Goal: Information Seeking & Learning: Learn about a topic

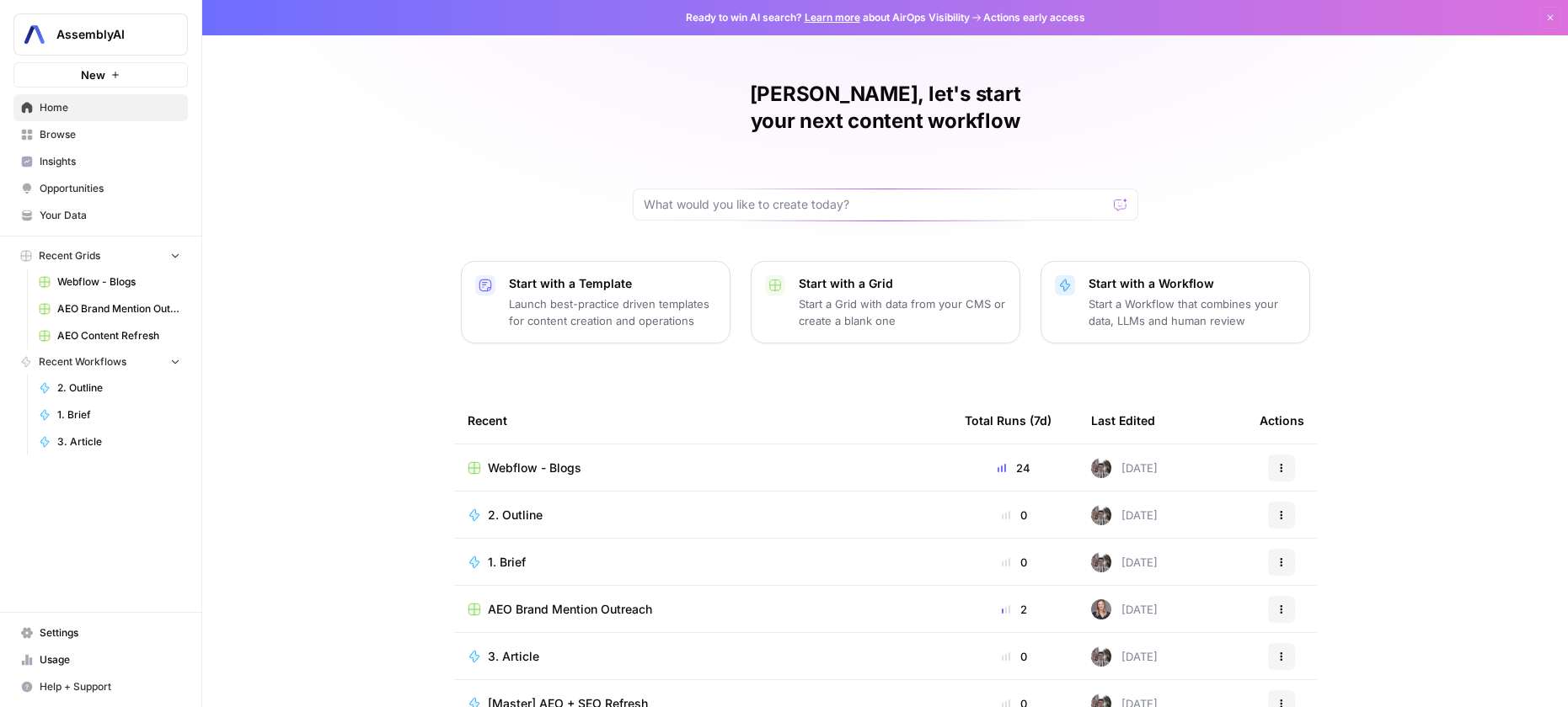
click at [81, 172] on link "Insights" at bounding box center [101, 161] width 174 height 27
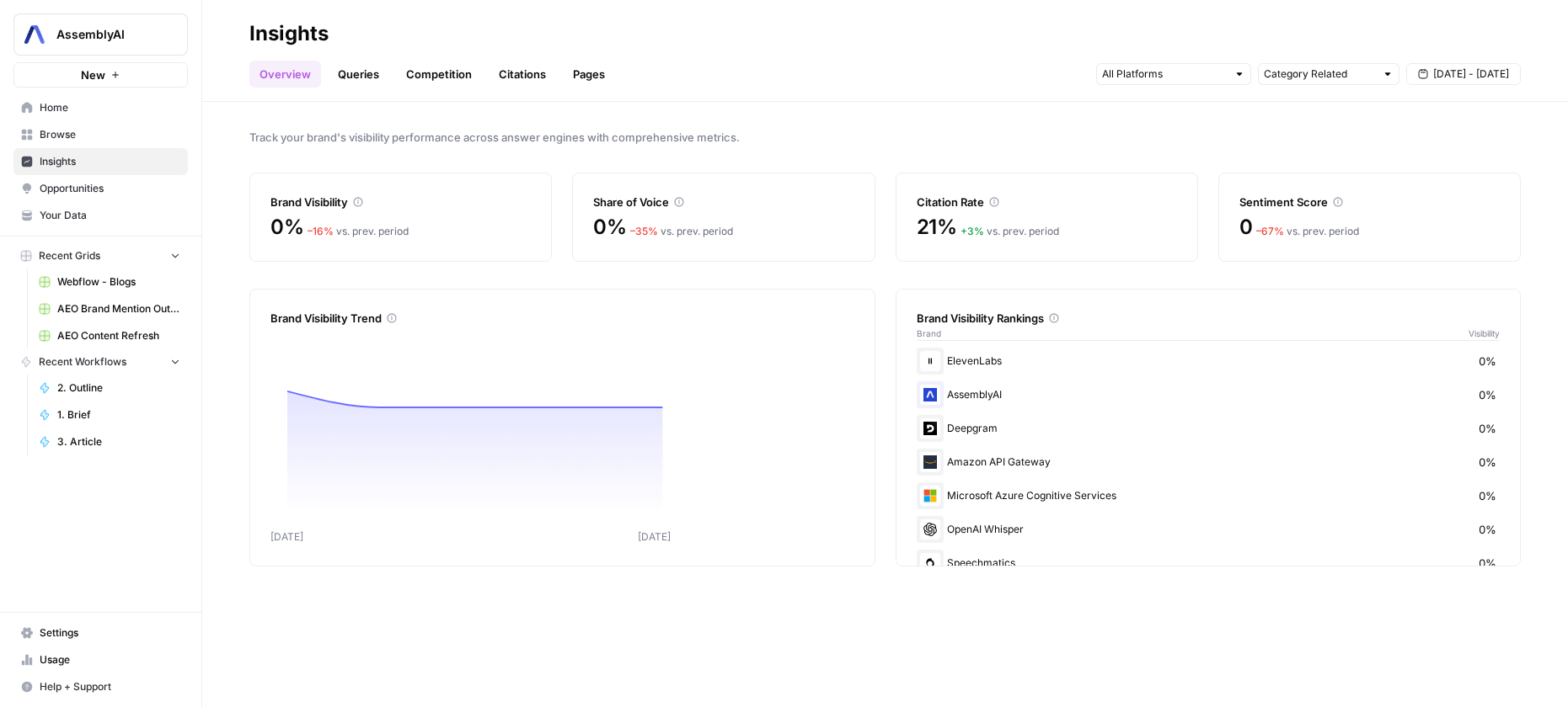
click at [599, 71] on link "Pages" at bounding box center [588, 73] width 53 height 27
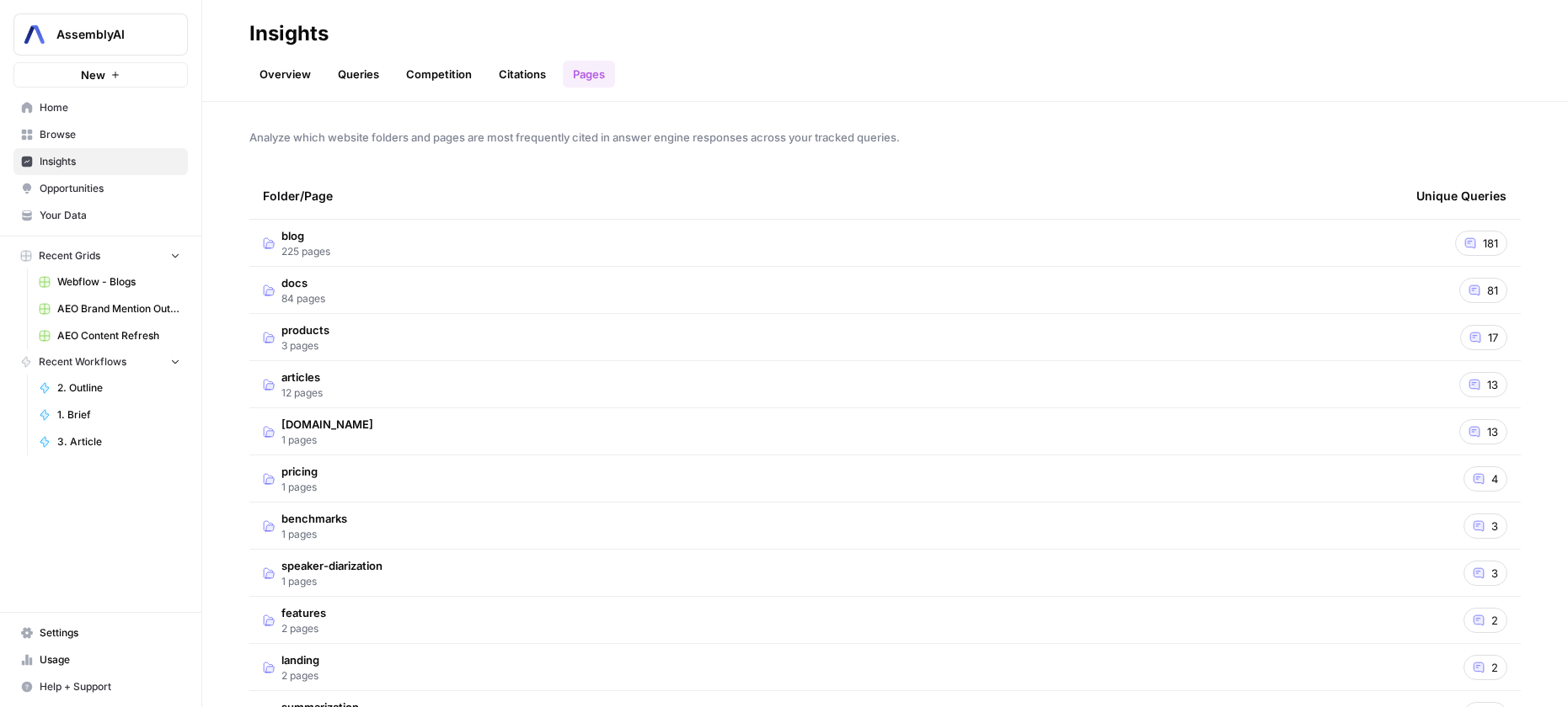
click at [292, 239] on span "blog" at bounding box center [306, 236] width 49 height 17
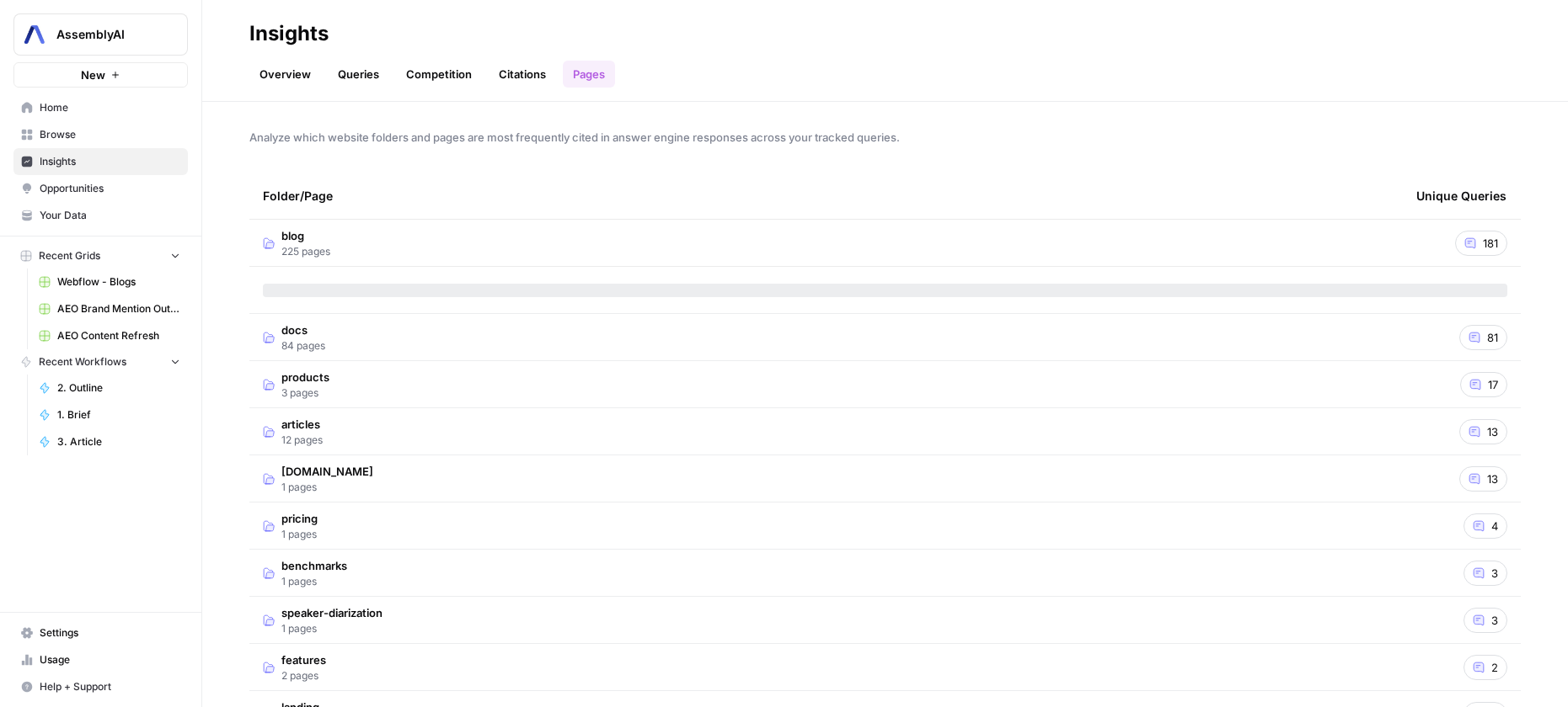
click at [1480, 245] on div "181" at bounding box center [1481, 243] width 53 height 25
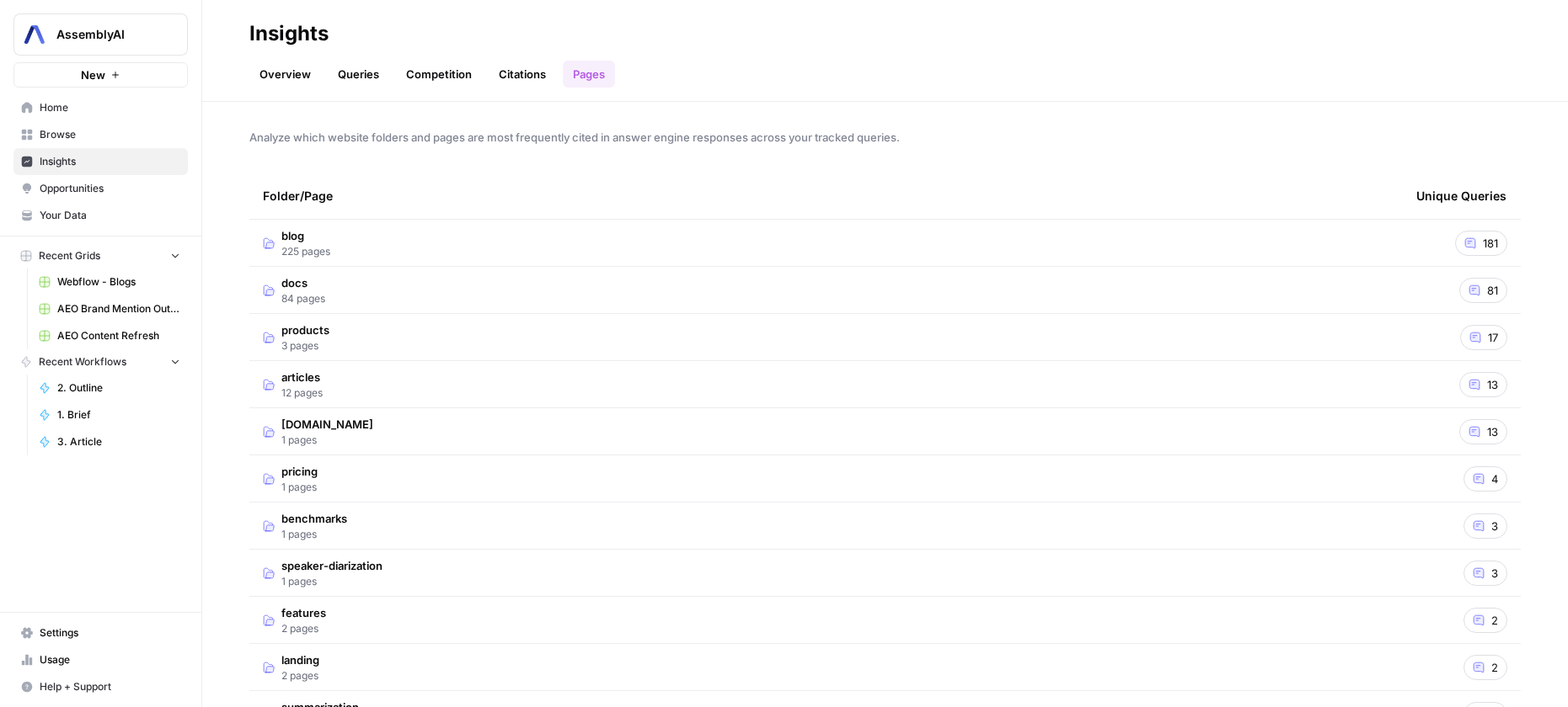
click at [1480, 245] on div "181" at bounding box center [1481, 243] width 53 height 25
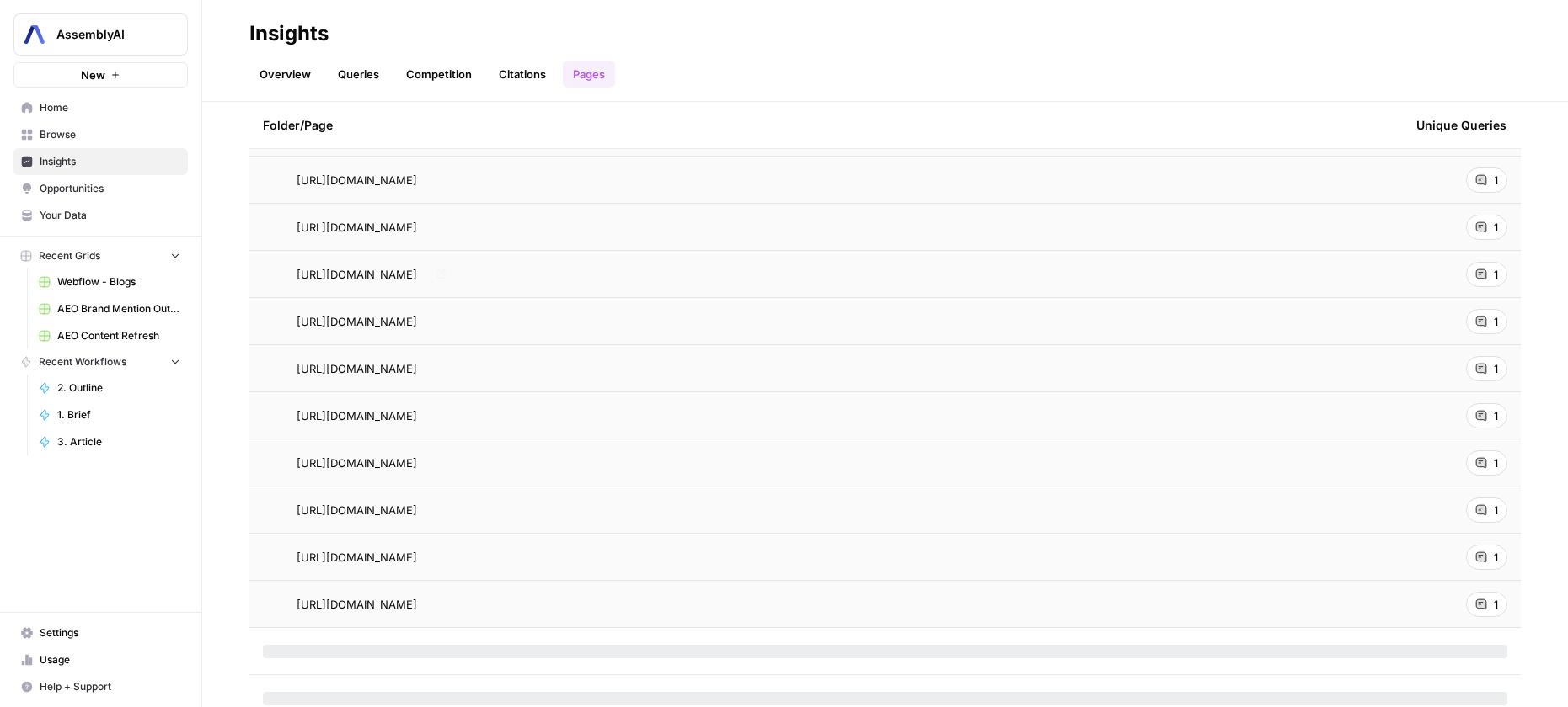
scroll to position [4732, 0]
click at [1490, 239] on td "1" at bounding box center [1461, 226] width 118 height 47
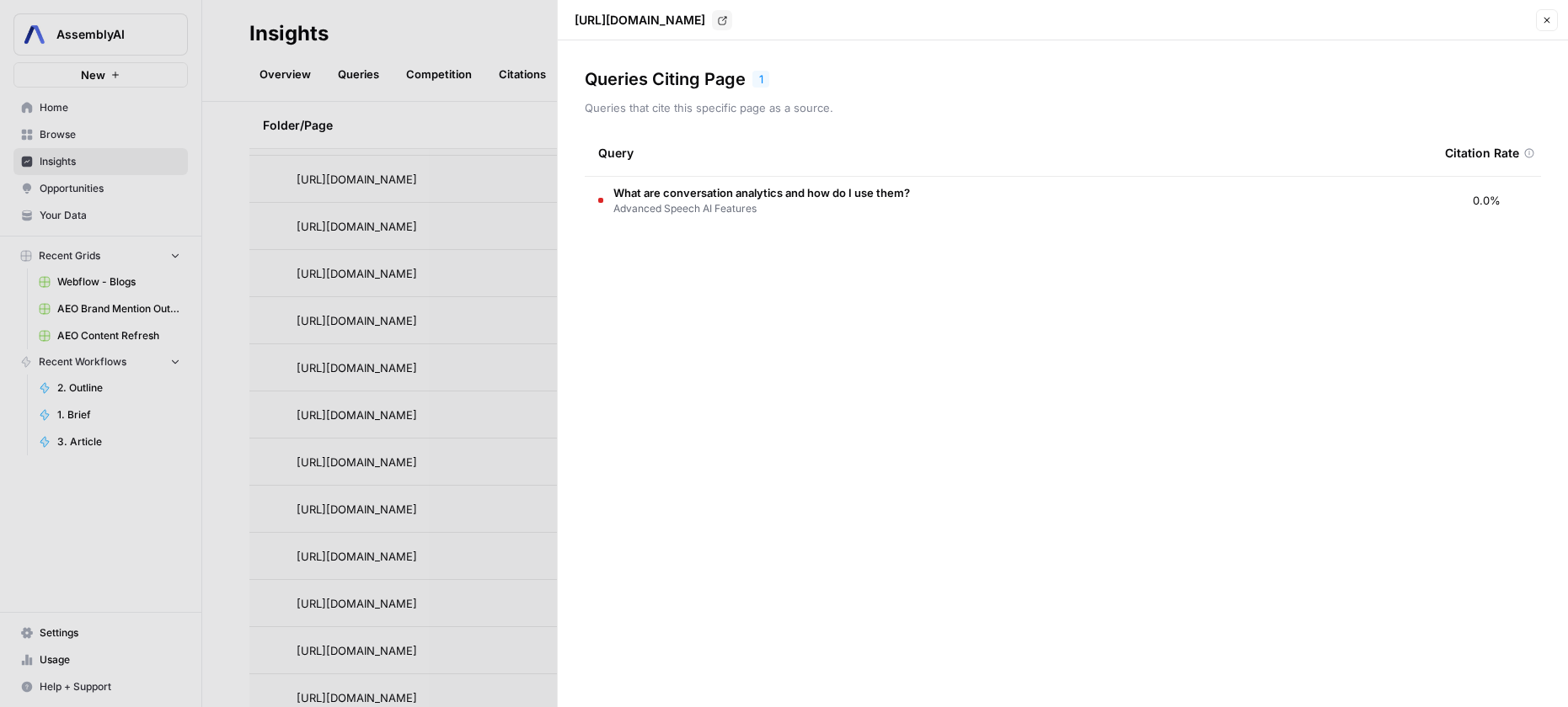
click at [507, 115] on div at bounding box center [784, 353] width 1568 height 707
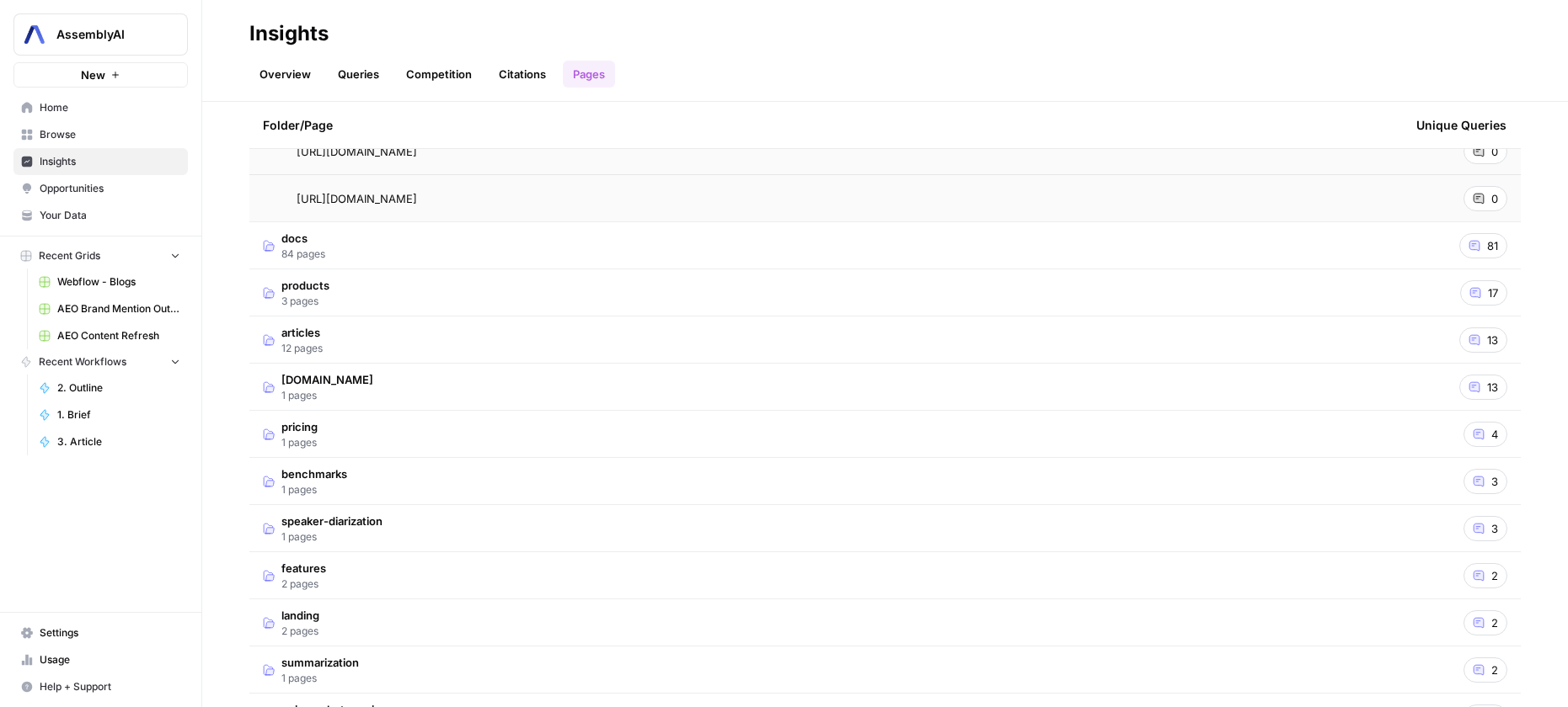
scroll to position [10397, 0]
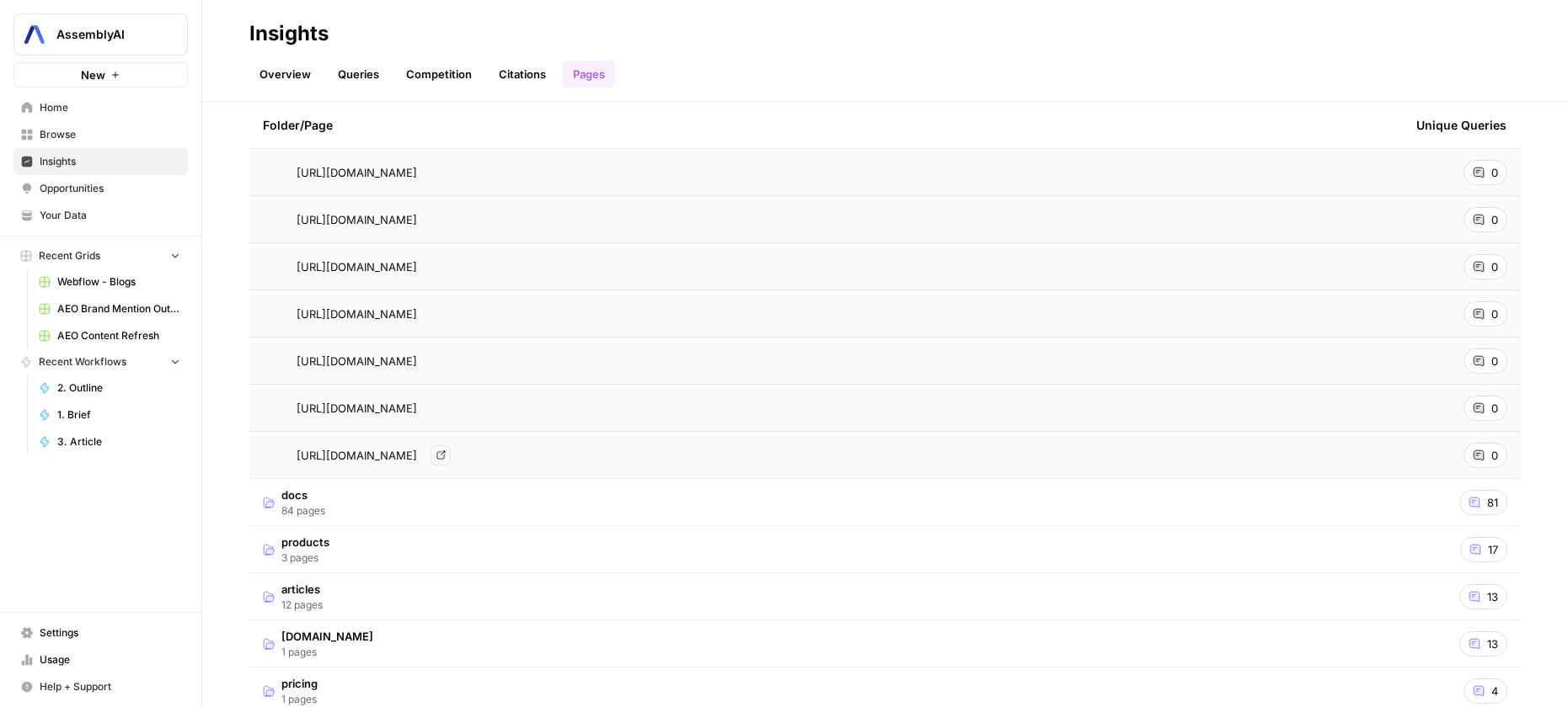
click at [445, 452] on icon "Go to page https://www.assemblyai.com/blog/pii-redaction-speech-to-text-api" at bounding box center [440, 455] width 9 height 9
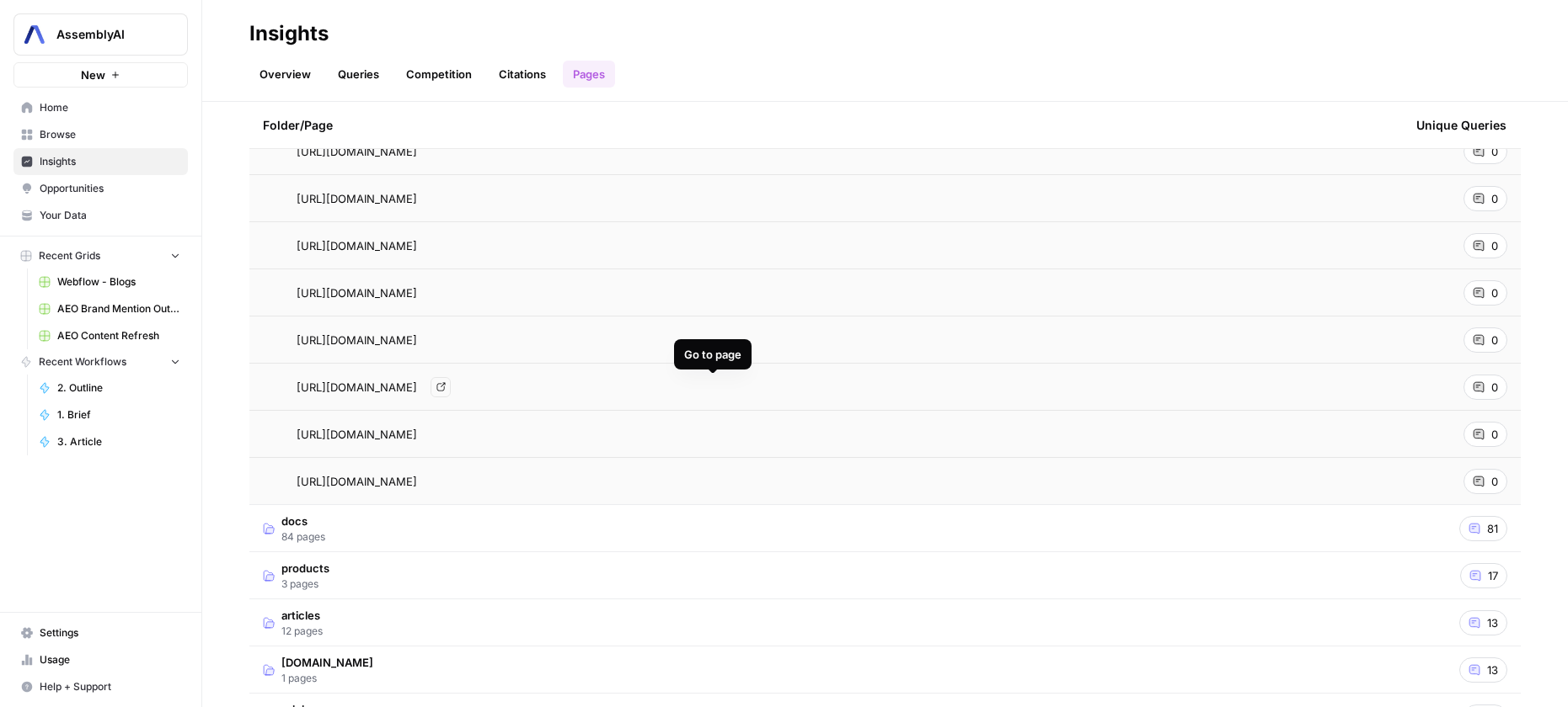
click at [445, 388] on icon "Go to page https://www.assemblyai.com/blog/how-well-does-ai-transcribe-song-lyr…" at bounding box center [440, 387] width 9 height 9
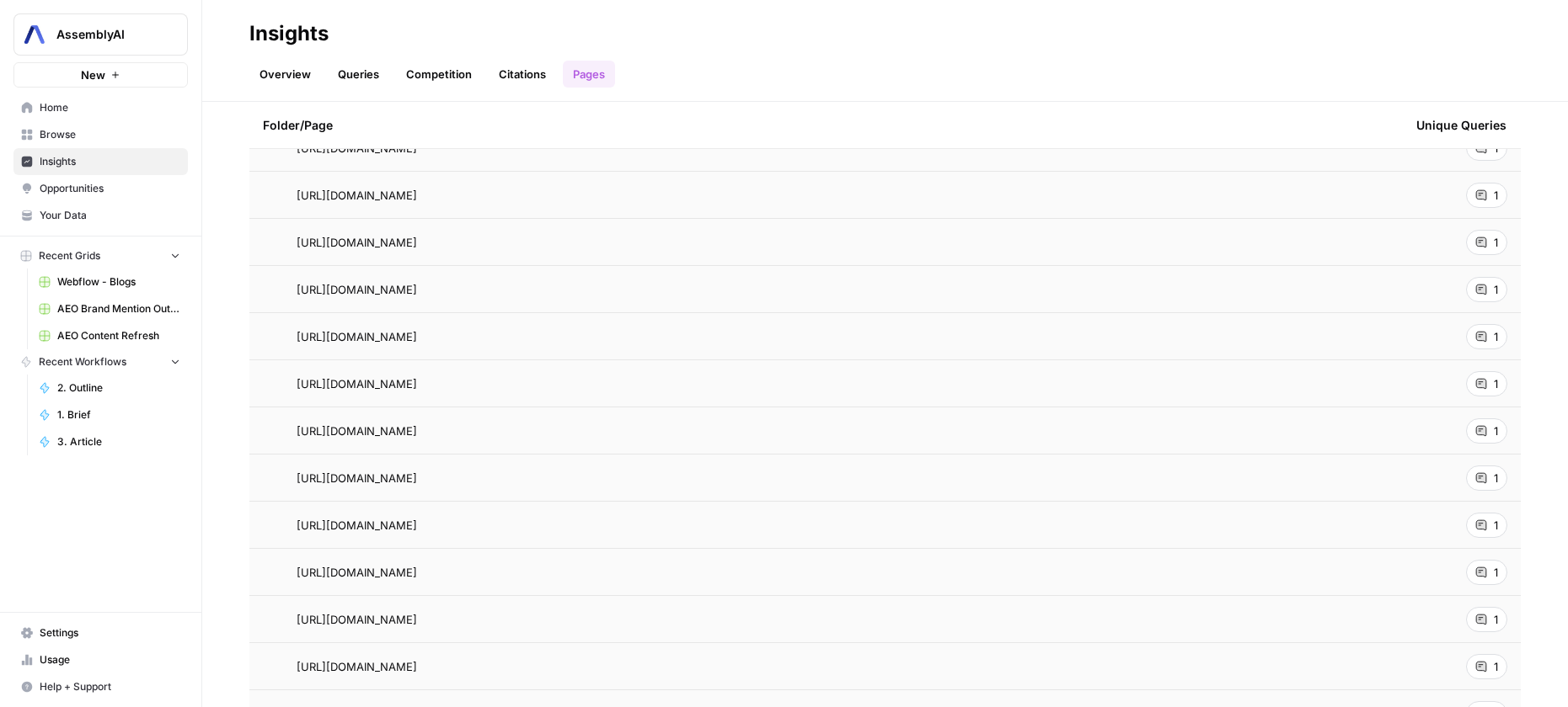
scroll to position [5584, 0]
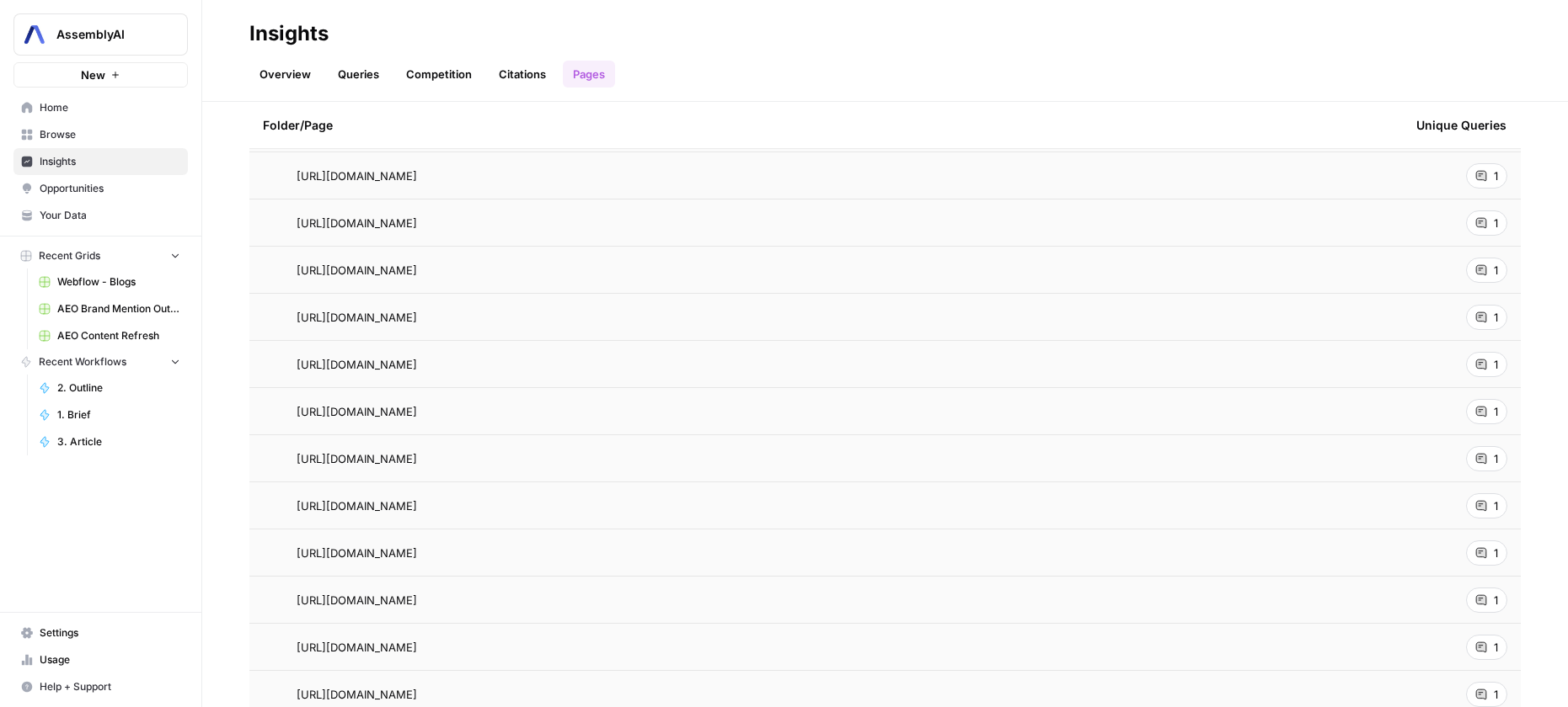
click at [1487, 598] on div "1" at bounding box center [1486, 599] width 41 height 25
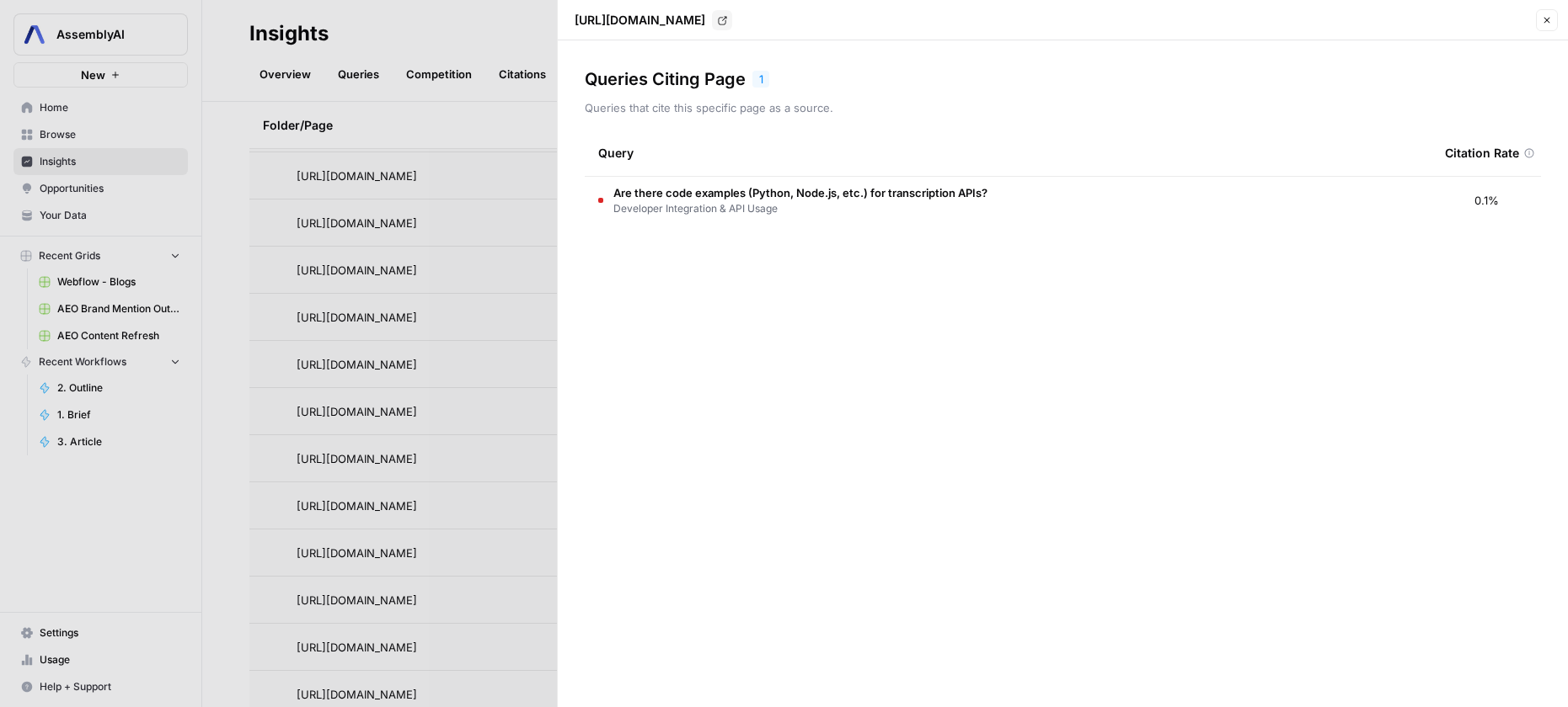
click at [507, 36] on div at bounding box center [784, 353] width 1568 height 707
